Goal: Transaction & Acquisition: Purchase product/service

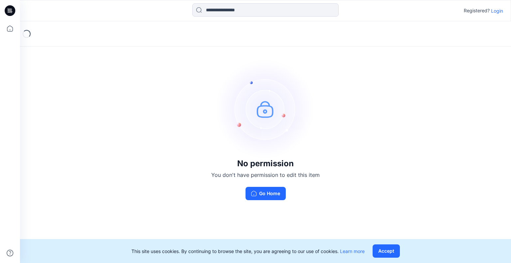
click at [502, 10] on p "Login" at bounding box center [497, 10] width 12 height 7
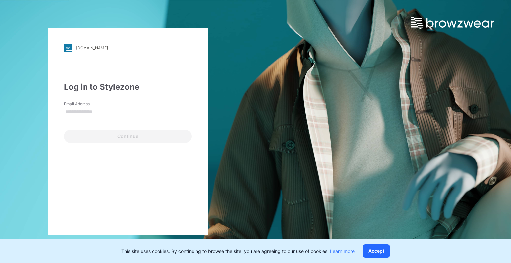
drag, startPoint x: 88, startPoint y: 105, endPoint x: 87, endPoint y: 112, distance: 6.5
click at [88, 108] on div "Email Address" at bounding box center [128, 111] width 128 height 20
click at [84, 112] on input "Email Address" at bounding box center [128, 112] width 128 height 10
type input "**********"
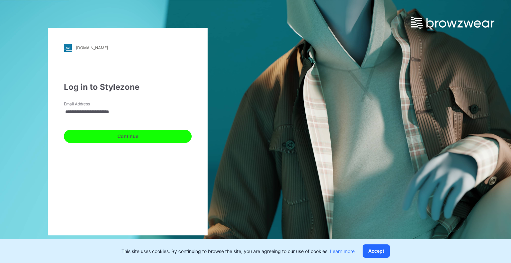
click at [126, 133] on button "Continue" at bounding box center [128, 136] width 128 height 13
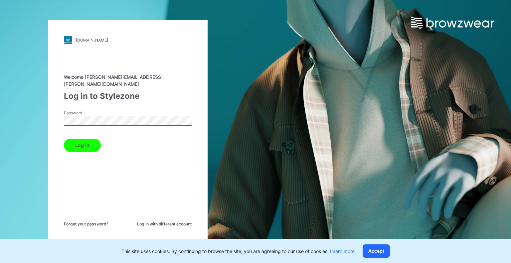
click at [64, 139] on button "Log in" at bounding box center [82, 145] width 37 height 13
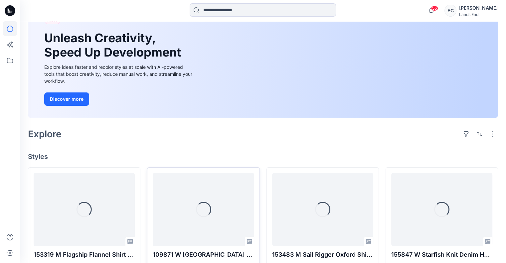
scroll to position [133, 0]
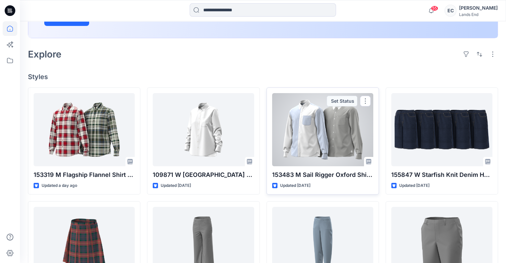
click at [321, 166] on div at bounding box center [322, 129] width 101 height 73
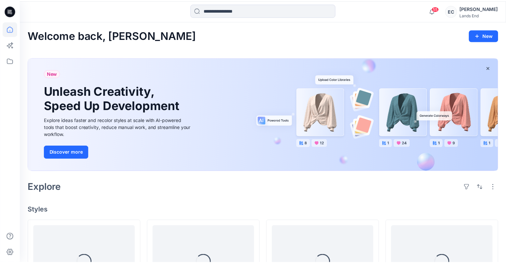
scroll to position [133, 0]
